Goal: Information Seeking & Learning: Learn about a topic

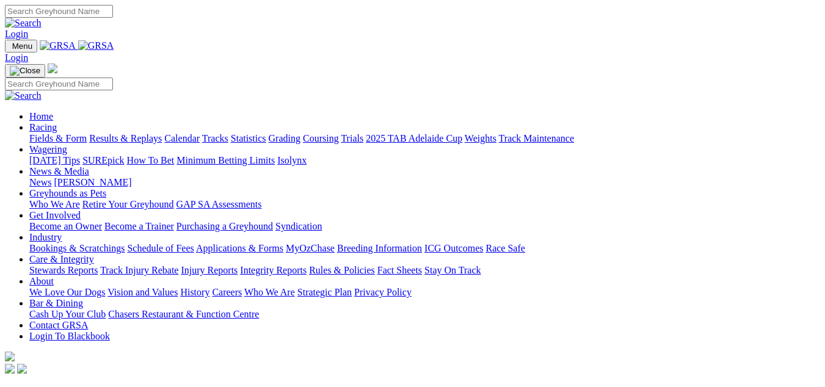
click at [57, 122] on link "Racing" at bounding box center [42, 127] width 27 height 10
click at [38, 133] on link "Fields & Form" at bounding box center [57, 138] width 57 height 10
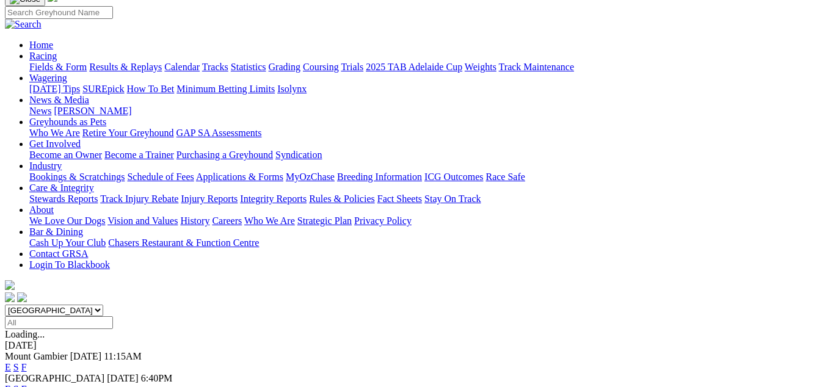
scroll to position [122, 0]
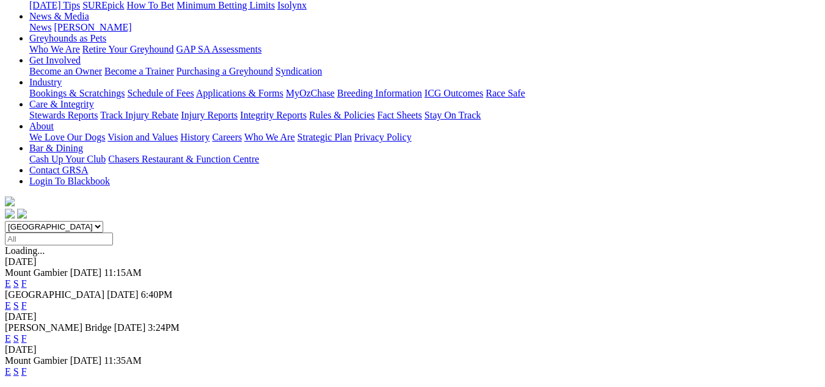
scroll to position [183, 0]
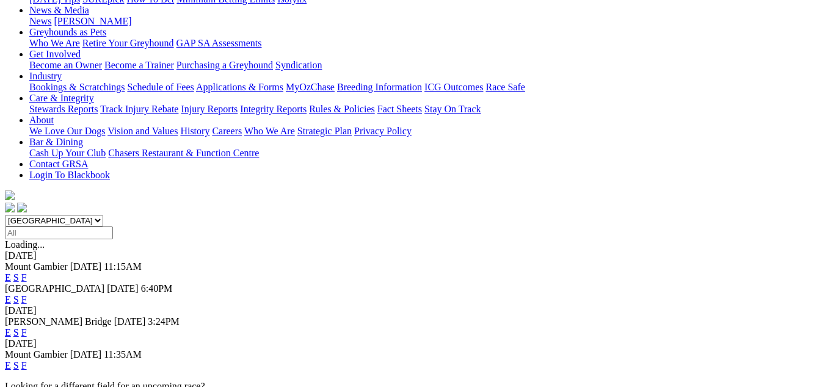
click at [27, 360] on link "F" at bounding box center [23, 365] width 5 height 10
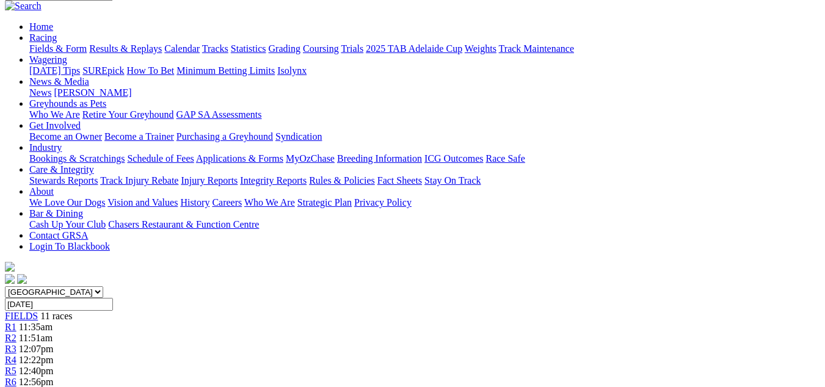
scroll to position [122, 0]
